Goal: Task Accomplishment & Management: Use online tool/utility

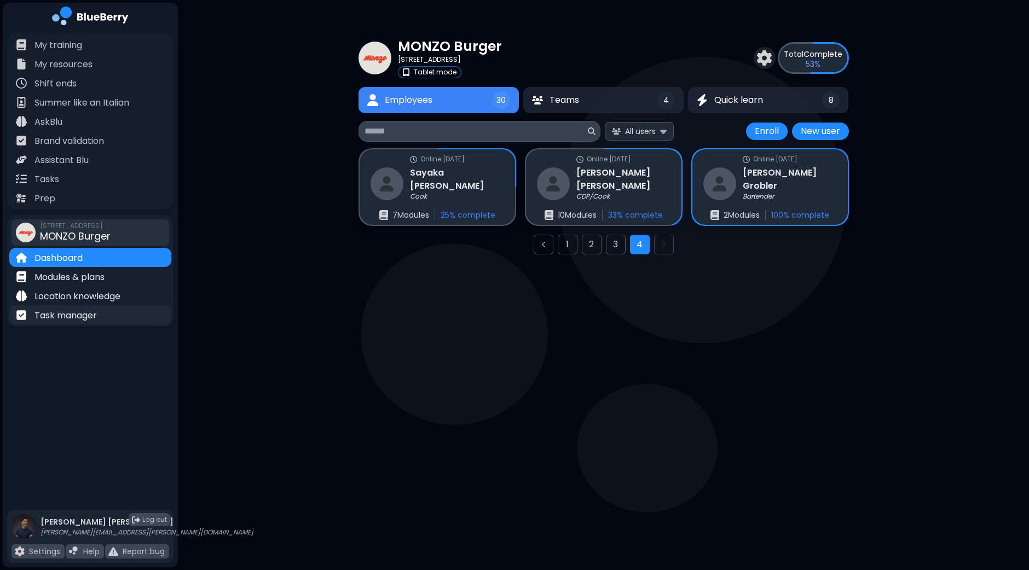
click at [71, 313] on p "Task manager" at bounding box center [65, 315] width 62 height 13
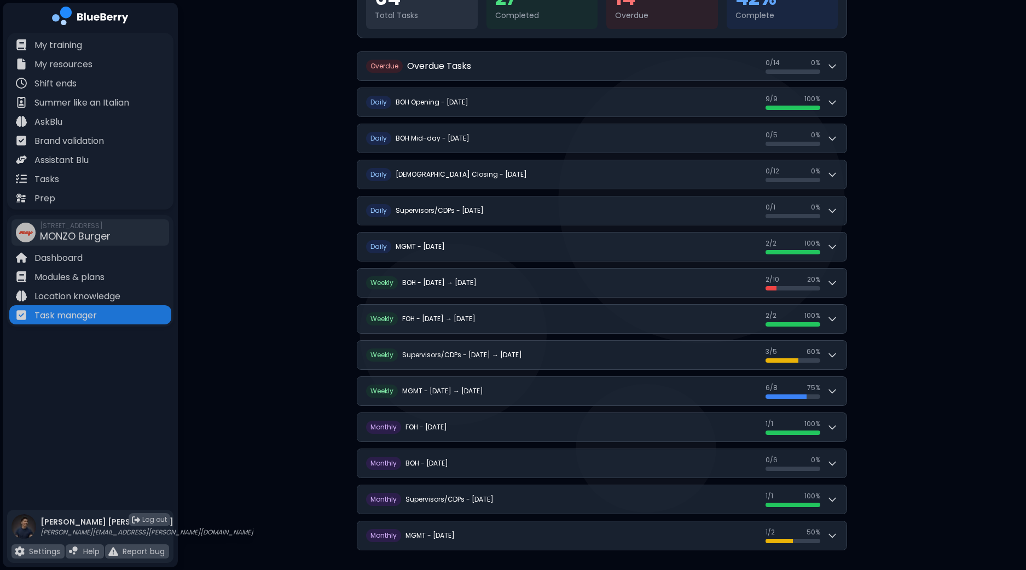
scroll to position [167, 0]
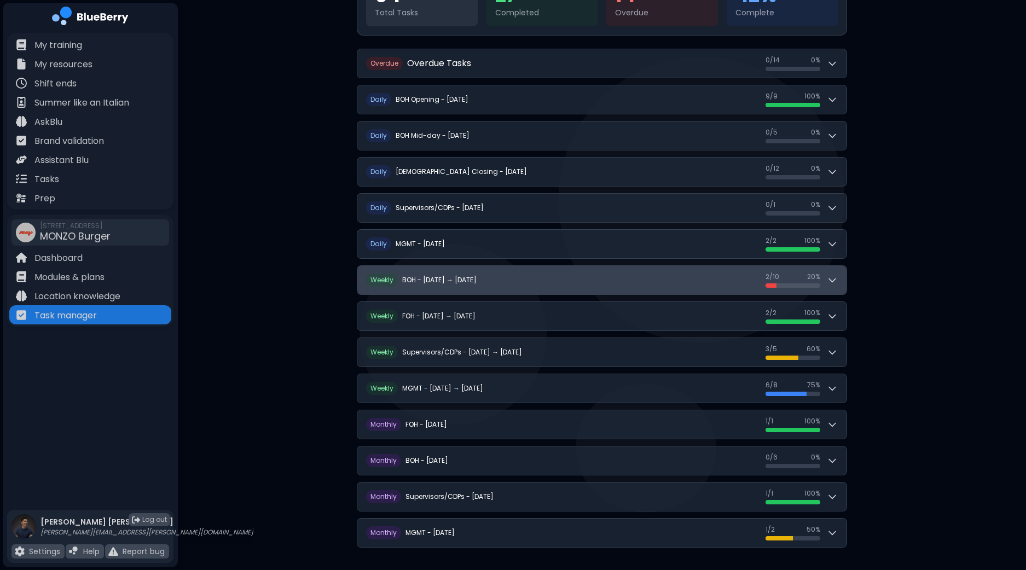
click at [837, 279] on icon at bounding box center [832, 280] width 11 height 11
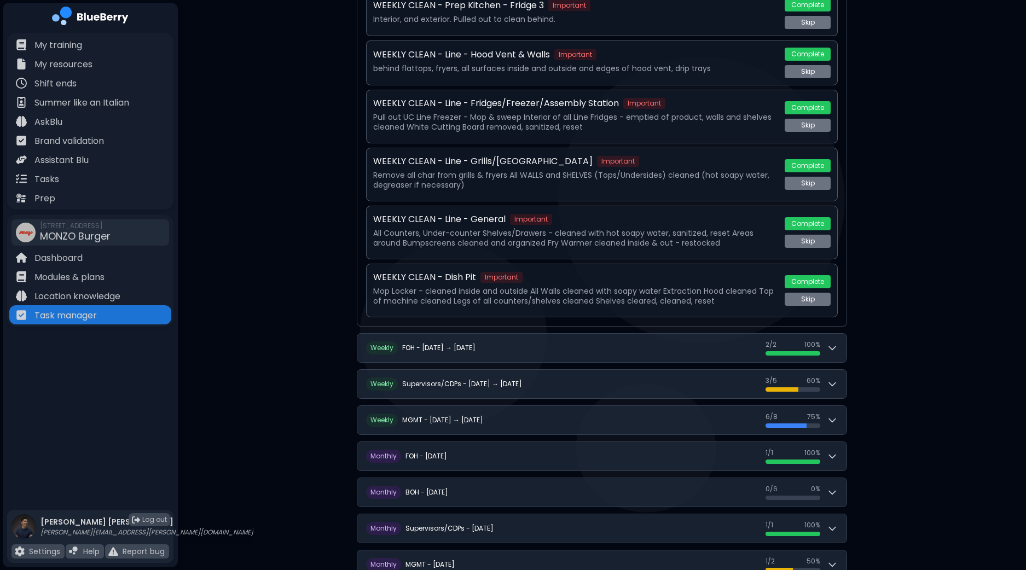
scroll to position [799, 0]
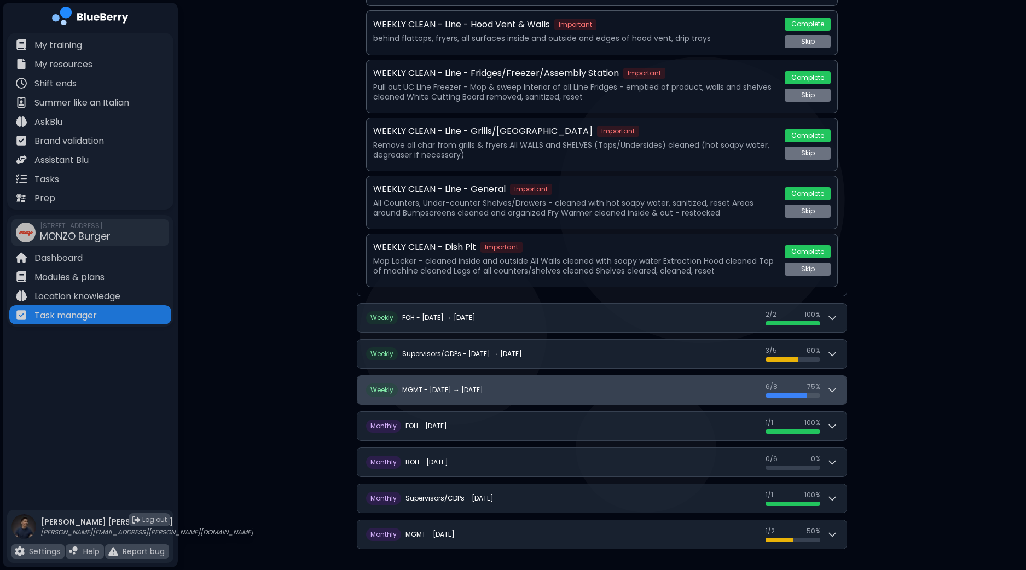
click at [617, 392] on button "W eekly MGMT - [DATE] → [DATE] 6 / 8 6 / 8 75 %" at bounding box center [601, 390] width 489 height 28
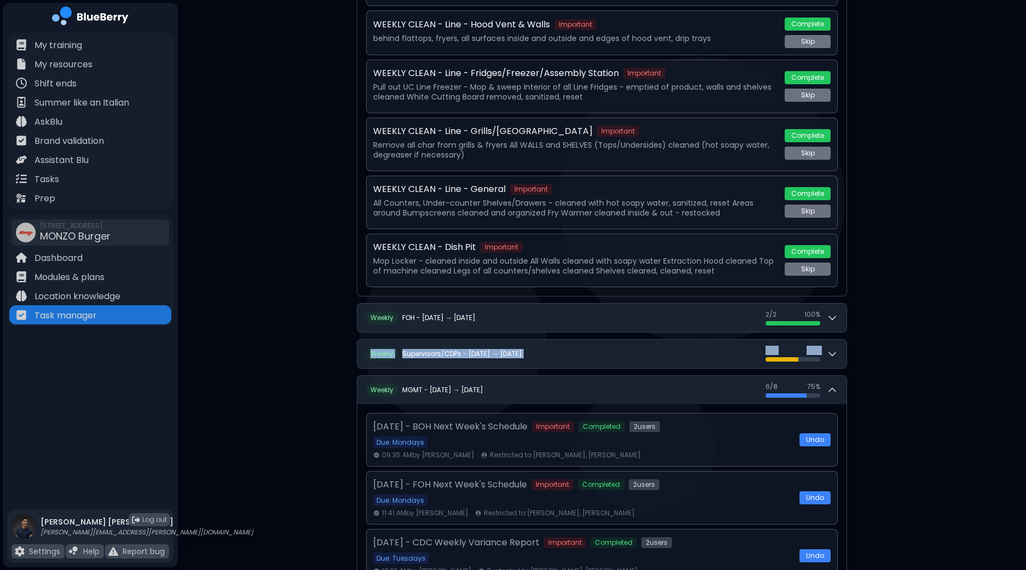
drag, startPoint x: 1024, startPoint y: 303, endPoint x: 1021, endPoint y: 345, distance: 42.3
click at [1021, 345] on div "**********" at bounding box center [602, 158] width 848 height 1914
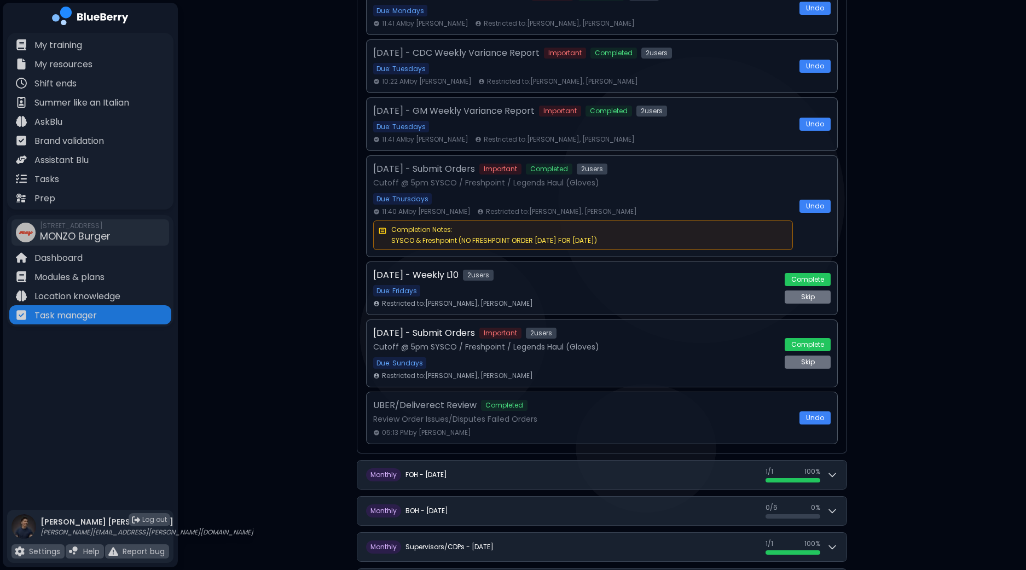
scroll to position [1295, 0]
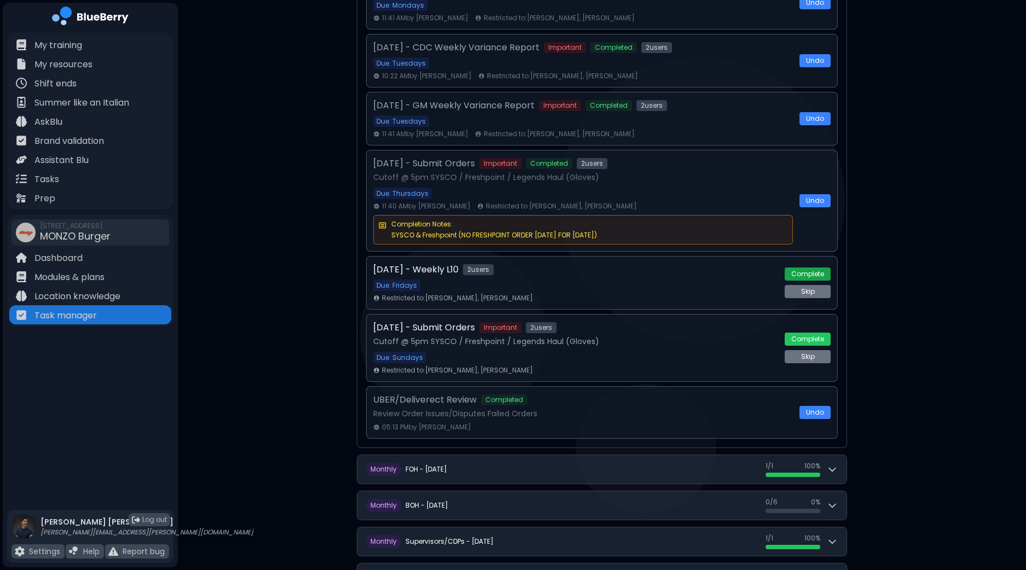
click at [805, 269] on button "Complete" at bounding box center [808, 274] width 46 height 13
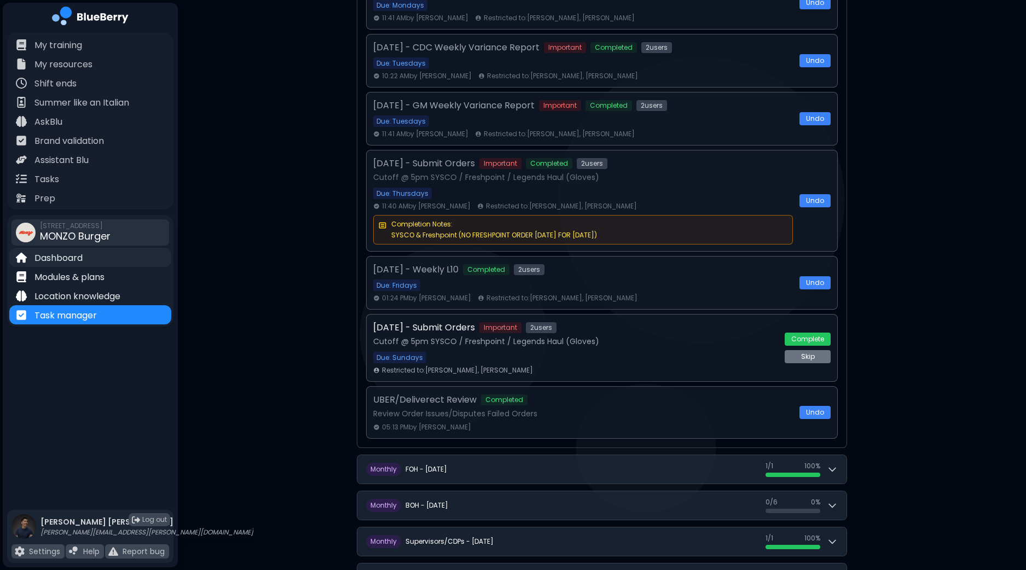
click at [60, 260] on p "Dashboard" at bounding box center [58, 258] width 48 height 13
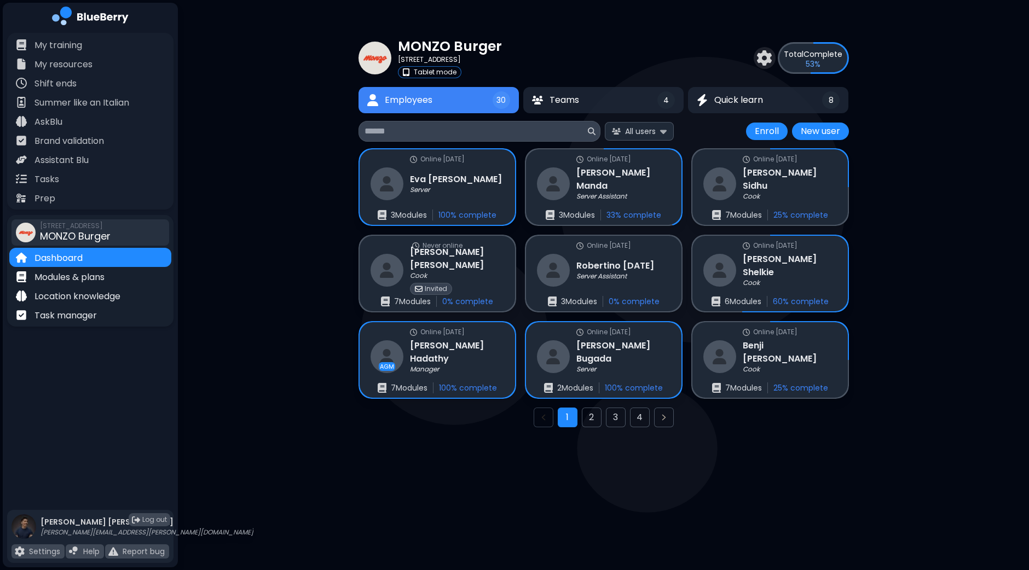
click at [68, 325] on div at bounding box center [68, 320] width 115 height 20
click at [87, 317] on p "Task manager" at bounding box center [65, 315] width 62 height 13
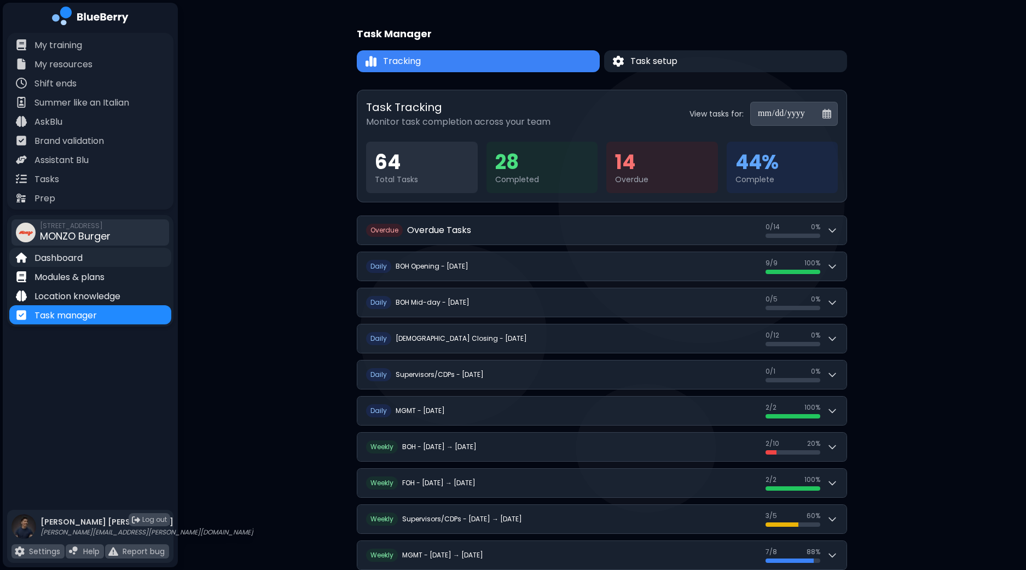
click at [60, 264] on p "Dashboard" at bounding box center [58, 258] width 48 height 13
